Goal: Transaction & Acquisition: Purchase product/service

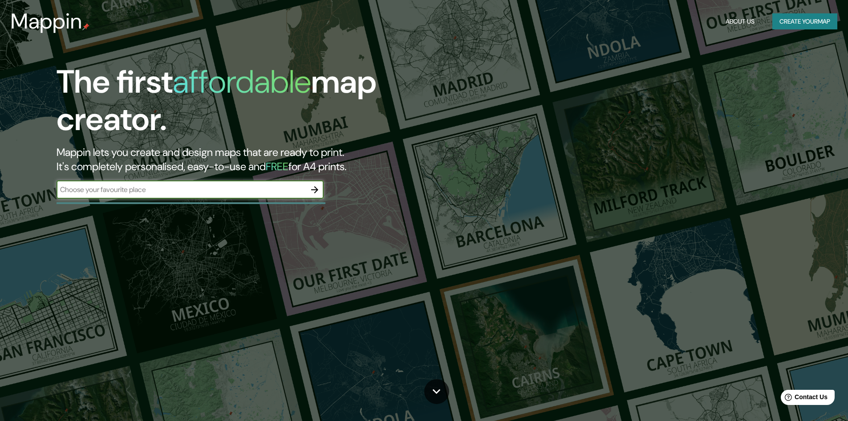
click at [148, 197] on div "​" at bounding box center [190, 190] width 267 height 18
type input "[GEOGRAPHIC_DATA]"
click at [148, 196] on div "MEXICO ​" at bounding box center [190, 190] width 267 height 18
click at [314, 190] on icon "button" at bounding box center [314, 189] width 7 height 7
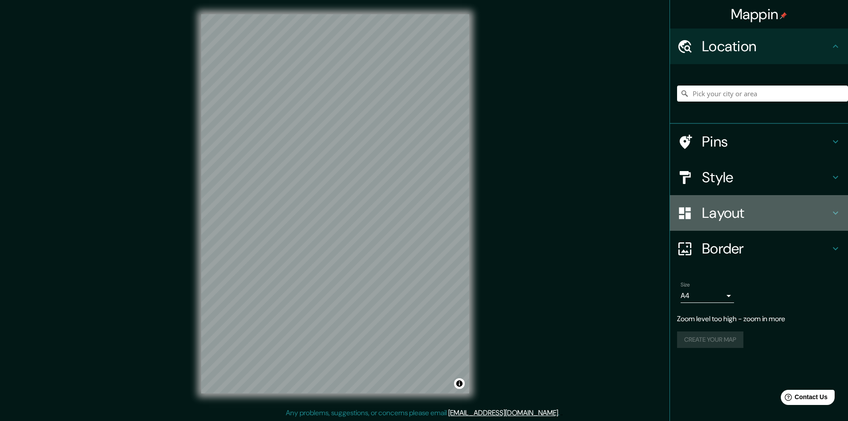
click at [714, 214] on h4 "Layout" at bounding box center [766, 213] width 128 height 18
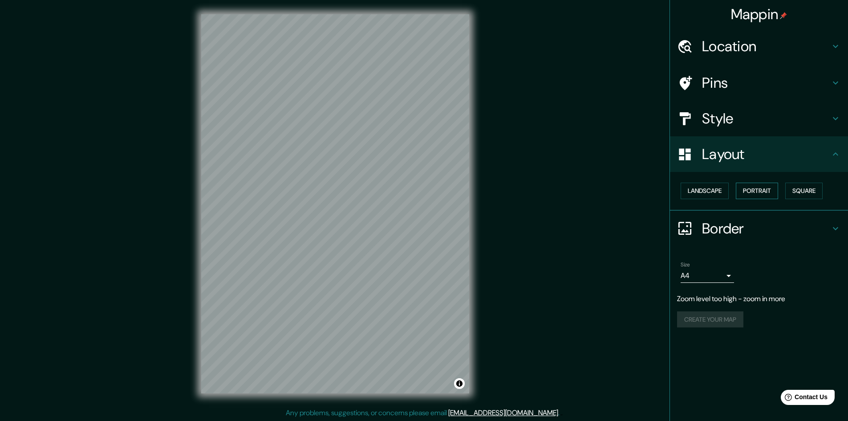
click at [748, 189] on button "Portrait" at bounding box center [757, 191] width 42 height 16
click at [710, 190] on button "Landscape" at bounding box center [705, 191] width 48 height 16
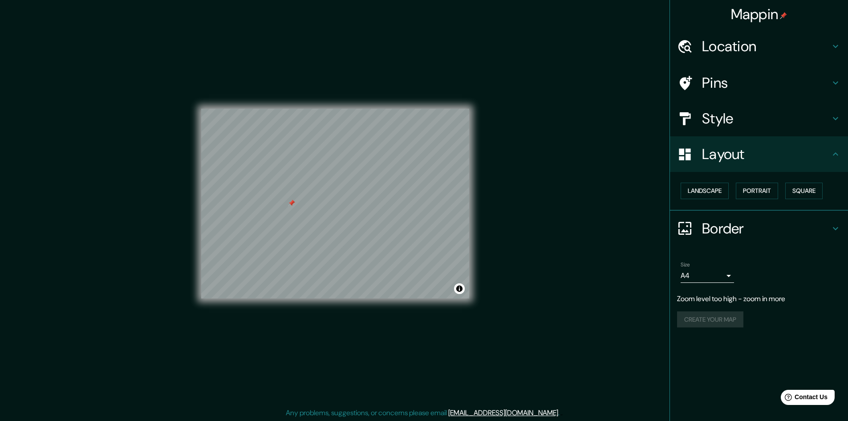
click at [291, 201] on div at bounding box center [291, 203] width 7 height 7
click at [278, 173] on div at bounding box center [278, 172] width 7 height 7
click at [276, 173] on div at bounding box center [274, 172] width 7 height 7
click at [772, 113] on h4 "Style" at bounding box center [766, 119] width 128 height 18
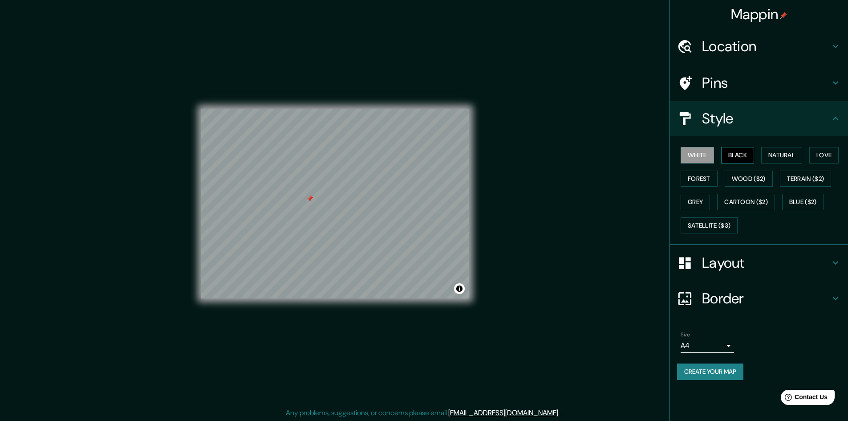
click at [745, 162] on button "Black" at bounding box center [737, 155] width 33 height 16
click at [773, 155] on button "Natural" at bounding box center [782, 155] width 41 height 16
click at [819, 152] on button "Love" at bounding box center [824, 155] width 29 height 16
click at [694, 180] on button "Forest" at bounding box center [699, 179] width 37 height 16
click at [740, 179] on button "Wood ($2)" at bounding box center [749, 179] width 48 height 16
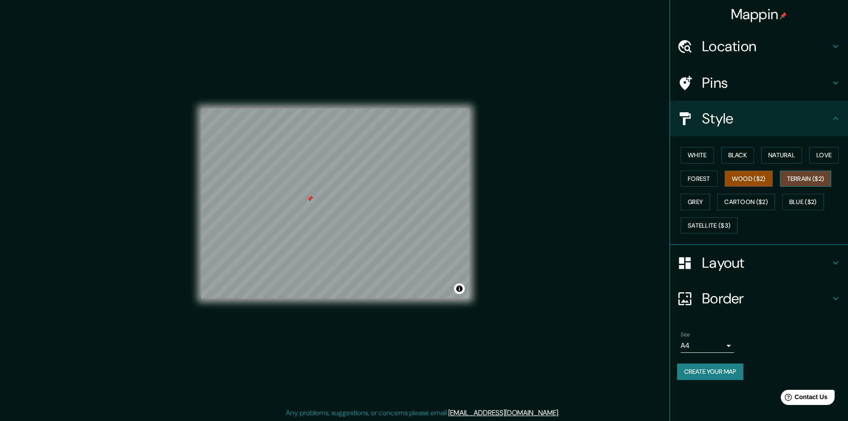
click at [802, 185] on button "Terrain ($2)" at bounding box center [806, 179] width 52 height 16
click at [701, 198] on button "Grey" at bounding box center [695, 202] width 29 height 16
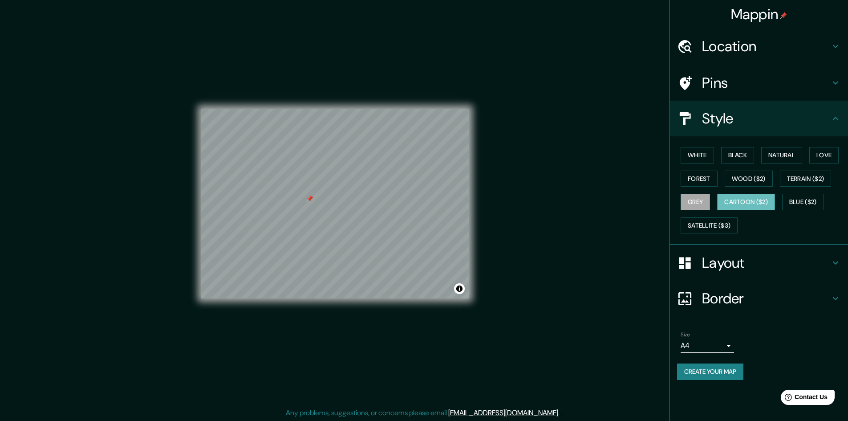
click at [743, 204] on button "Cartoon ($2)" at bounding box center [746, 202] width 58 height 16
click at [798, 207] on button "Blue ($2)" at bounding box center [803, 202] width 42 height 16
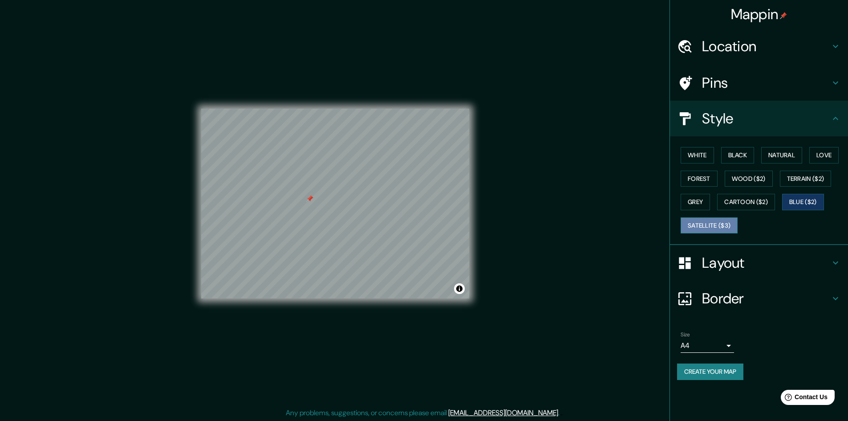
click at [721, 217] on button "Satellite ($3)" at bounding box center [709, 225] width 57 height 16
click at [699, 202] on button "Grey" at bounding box center [695, 202] width 29 height 16
click at [698, 177] on button "Forest" at bounding box center [699, 179] width 37 height 16
click at [289, 228] on div at bounding box center [289, 227] width 7 height 7
click at [284, 230] on div at bounding box center [284, 227] width 7 height 7
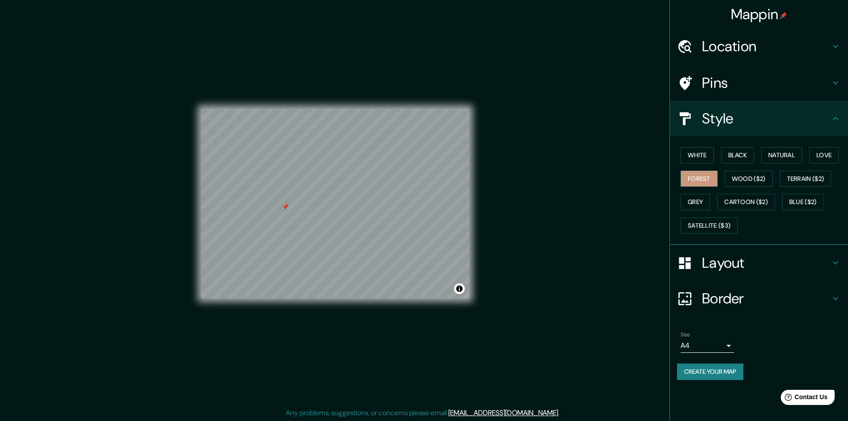
click at [731, 266] on h4 "Layout" at bounding box center [766, 263] width 128 height 18
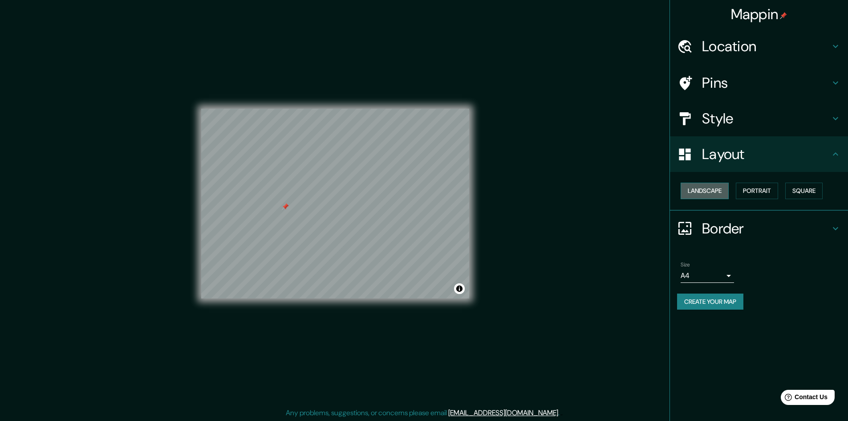
click at [717, 188] on button "Landscape" at bounding box center [705, 191] width 48 height 16
click at [757, 183] on button "Portrait" at bounding box center [757, 191] width 42 height 16
